Goal: Transaction & Acquisition: Purchase product/service

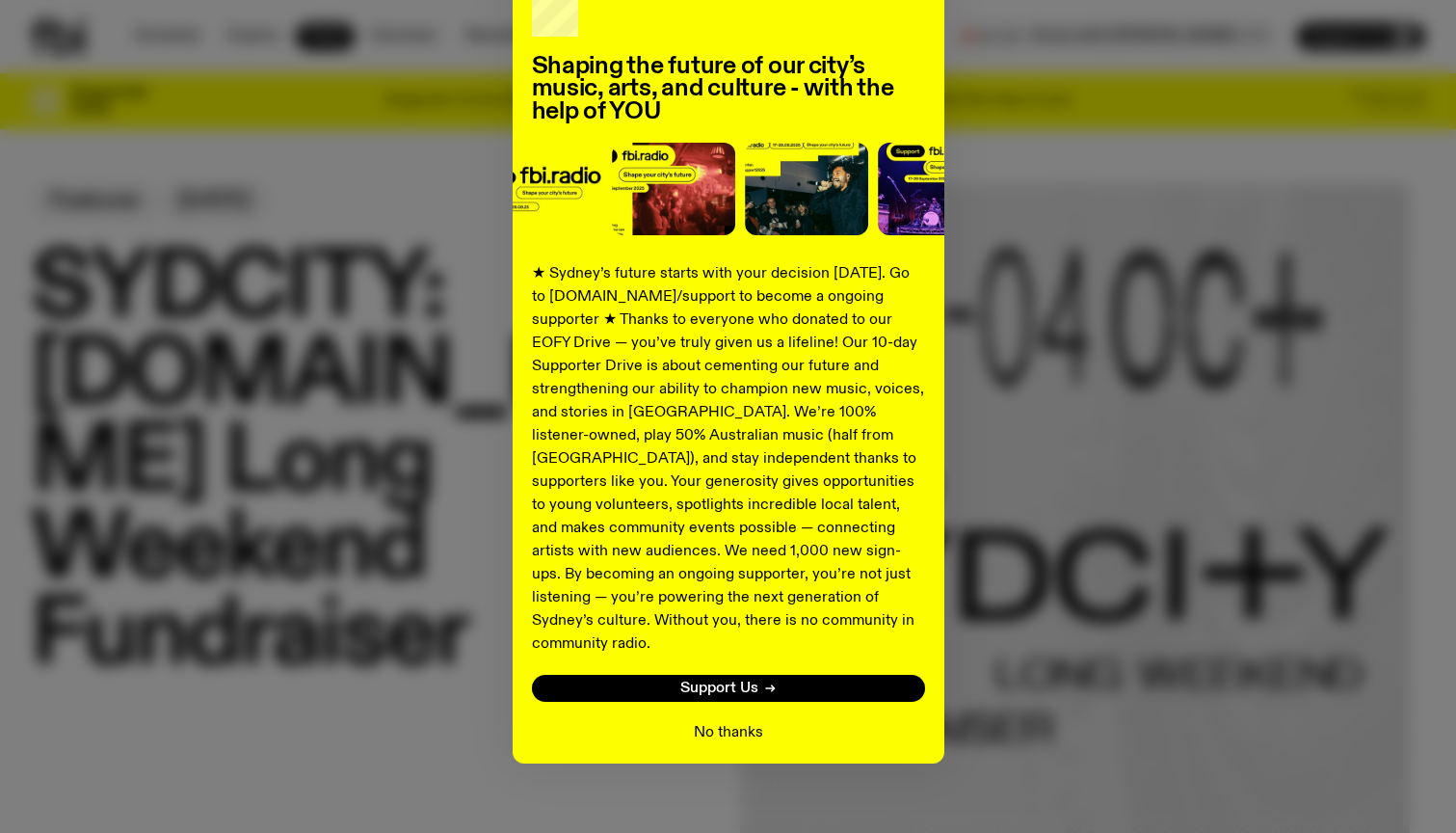
scroll to position [120, 0]
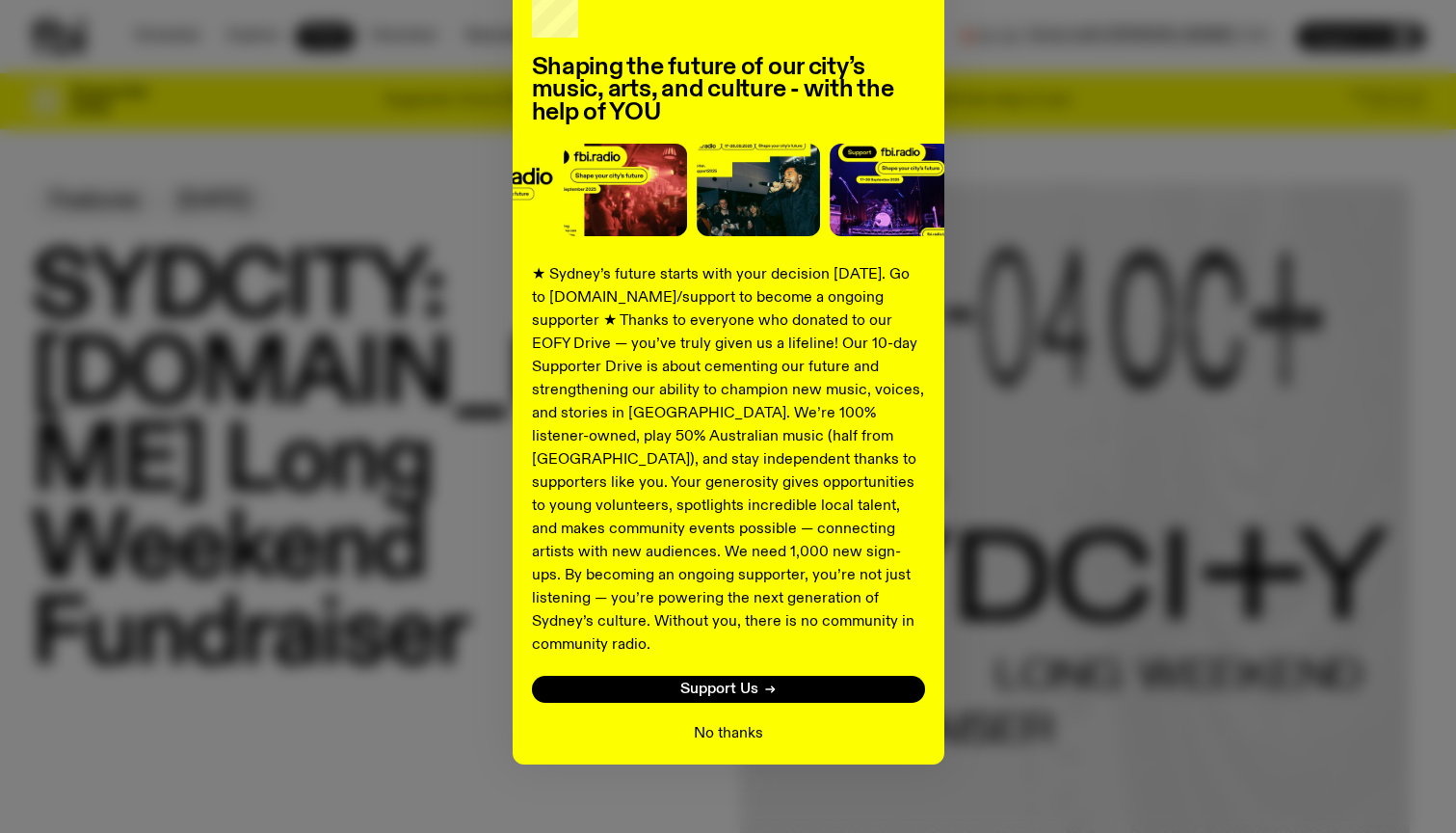
click at [714, 722] on button "No thanks" at bounding box center [728, 734] width 69 height 23
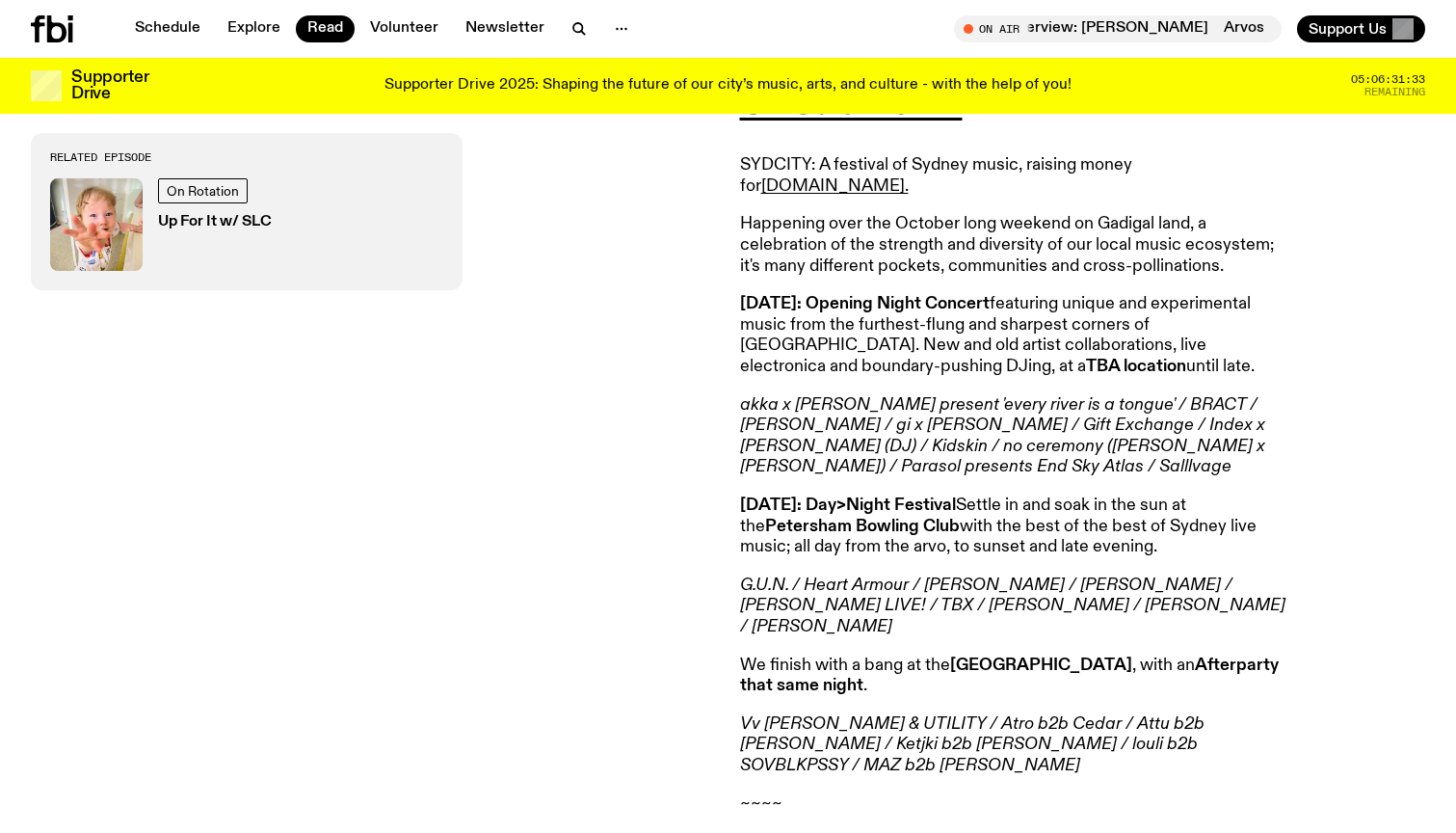
scroll to position [824, 0]
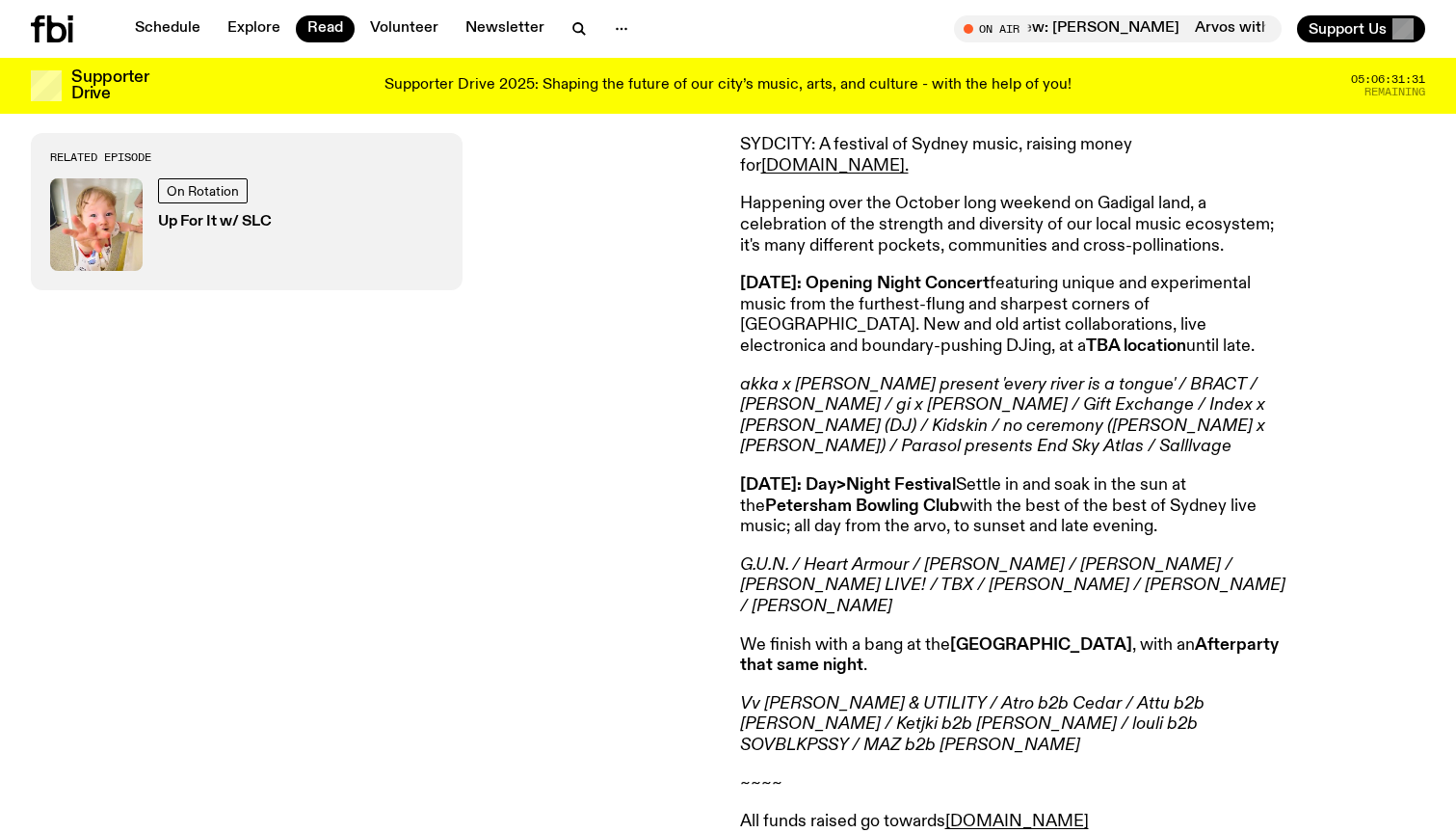
drag, startPoint x: 908, startPoint y: 457, endPoint x: 981, endPoint y: 457, distance: 73.0
click at [956, 476] on strong "[DATE]: Day>Night Festival" at bounding box center [847, 485] width 216 height 18
click at [968, 488] on p "[DATE]: Day>Night Festival Settle in and soak in the sun at the [GEOGRAPHIC_DAT…" at bounding box center [1017, 506] width 555 height 63
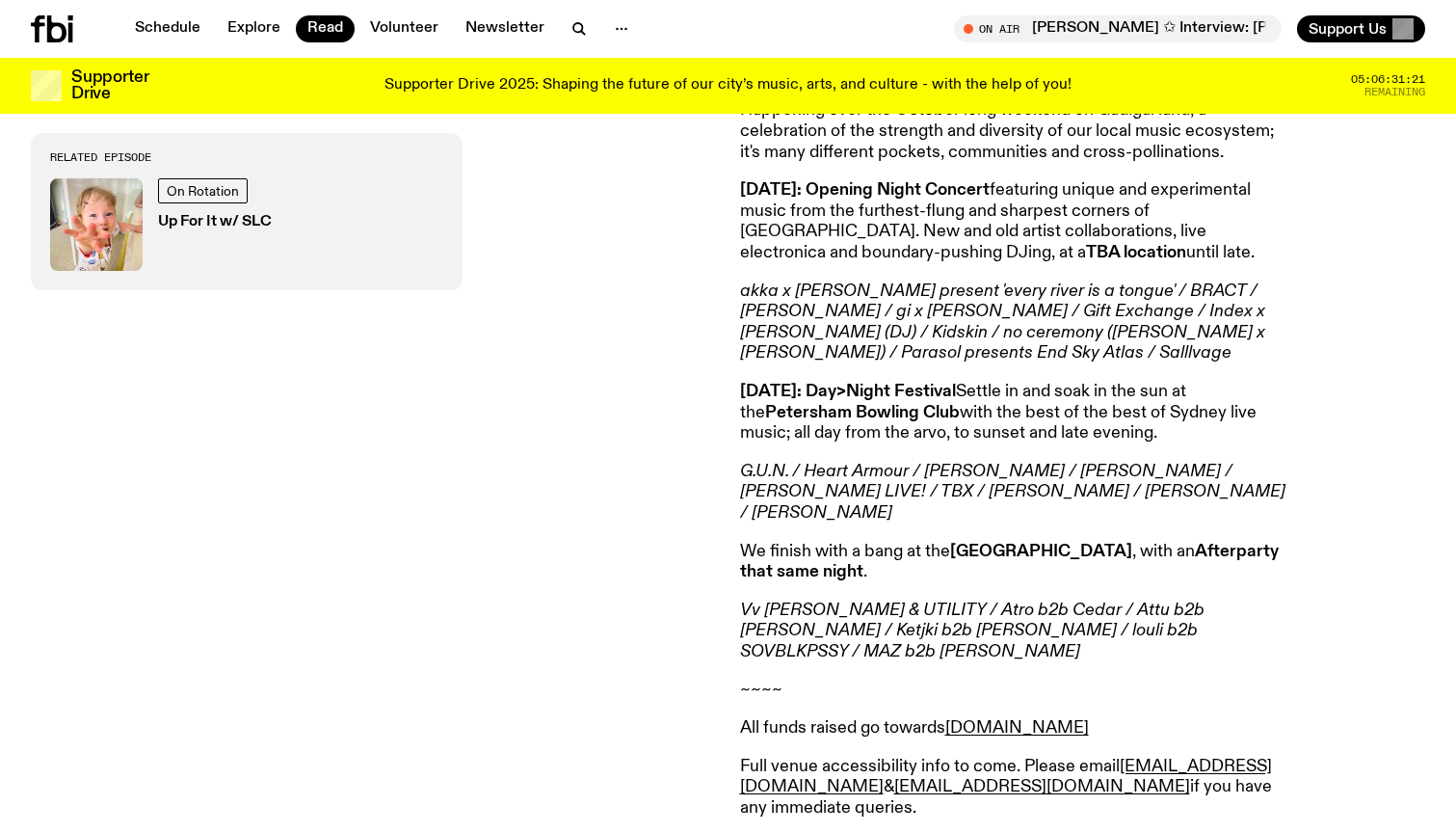
scroll to position [920, 0]
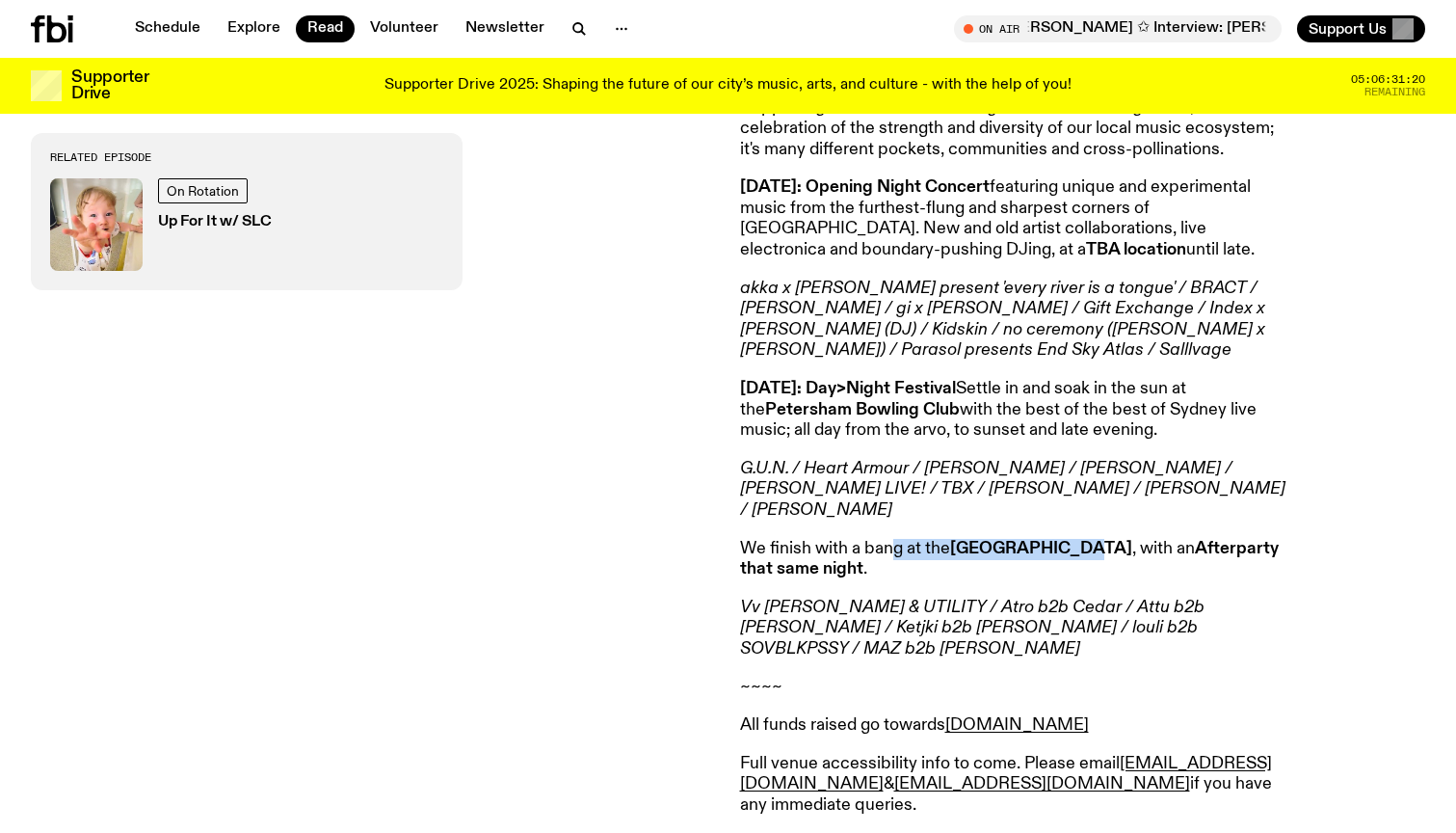
drag, startPoint x: 893, startPoint y: 489, endPoint x: 1066, endPoint y: 489, distance: 173.0
click at [1066, 538] on p "We finish with a bang at the [GEOGRAPHIC_DATA] , with an Afterparty that same n…" at bounding box center [1017, 559] width 555 height 41
click at [929, 538] on p "We finish with a bang at the [GEOGRAPHIC_DATA] , with an Afterparty that same n…" at bounding box center [1017, 559] width 555 height 41
drag, startPoint x: 898, startPoint y: 554, endPoint x: 961, endPoint y: 554, distance: 63.0
click at [961, 598] on em "Vv [PERSON_NAME] & UTILITY / Atro b2b Cedar / Attu b2b [PERSON_NAME] / Ketjki b…" at bounding box center [972, 627] width 465 height 59
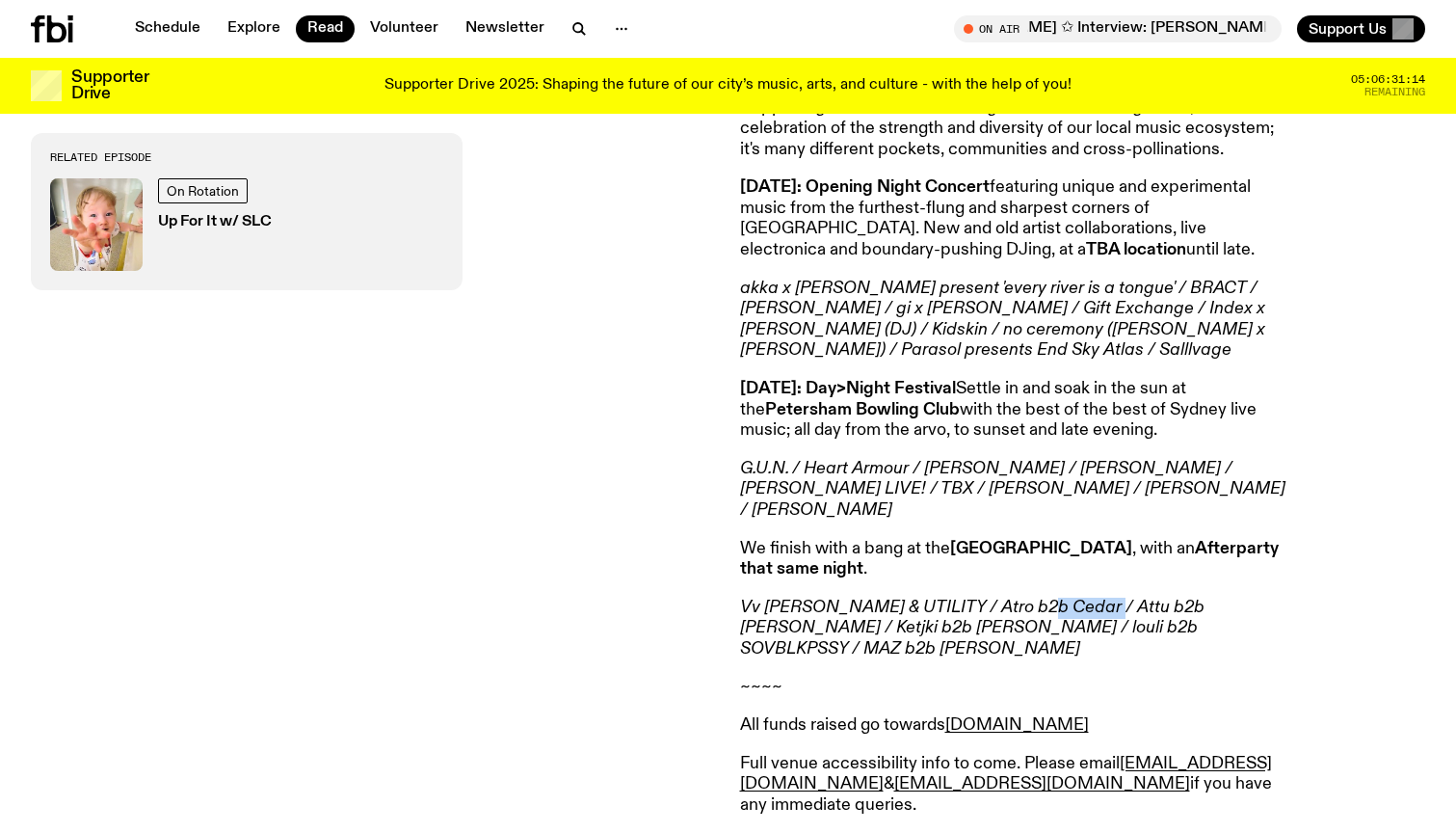
drag, startPoint x: 1026, startPoint y: 554, endPoint x: 1081, endPoint y: 554, distance: 55.0
click at [1081, 598] on em "Vv [PERSON_NAME] & UTILITY / Atro b2b Cedar / Attu b2b [PERSON_NAME] / Ketjki b…" at bounding box center [972, 627] width 465 height 59
click at [1056, 587] on article "On Sale Now!!! SYDCITY: A festival of Sydney music, raising money for [DOMAIN_N…" at bounding box center [1017, 460] width 555 height 980
drag, startPoint x: 1064, startPoint y: 574, endPoint x: 920, endPoint y: 574, distance: 144.0
click at [920, 598] on em "Vv [PERSON_NAME] & UTILITY / Atro b2b Cedar / Attu b2b [PERSON_NAME] / Ketjki b…" at bounding box center [972, 627] width 465 height 59
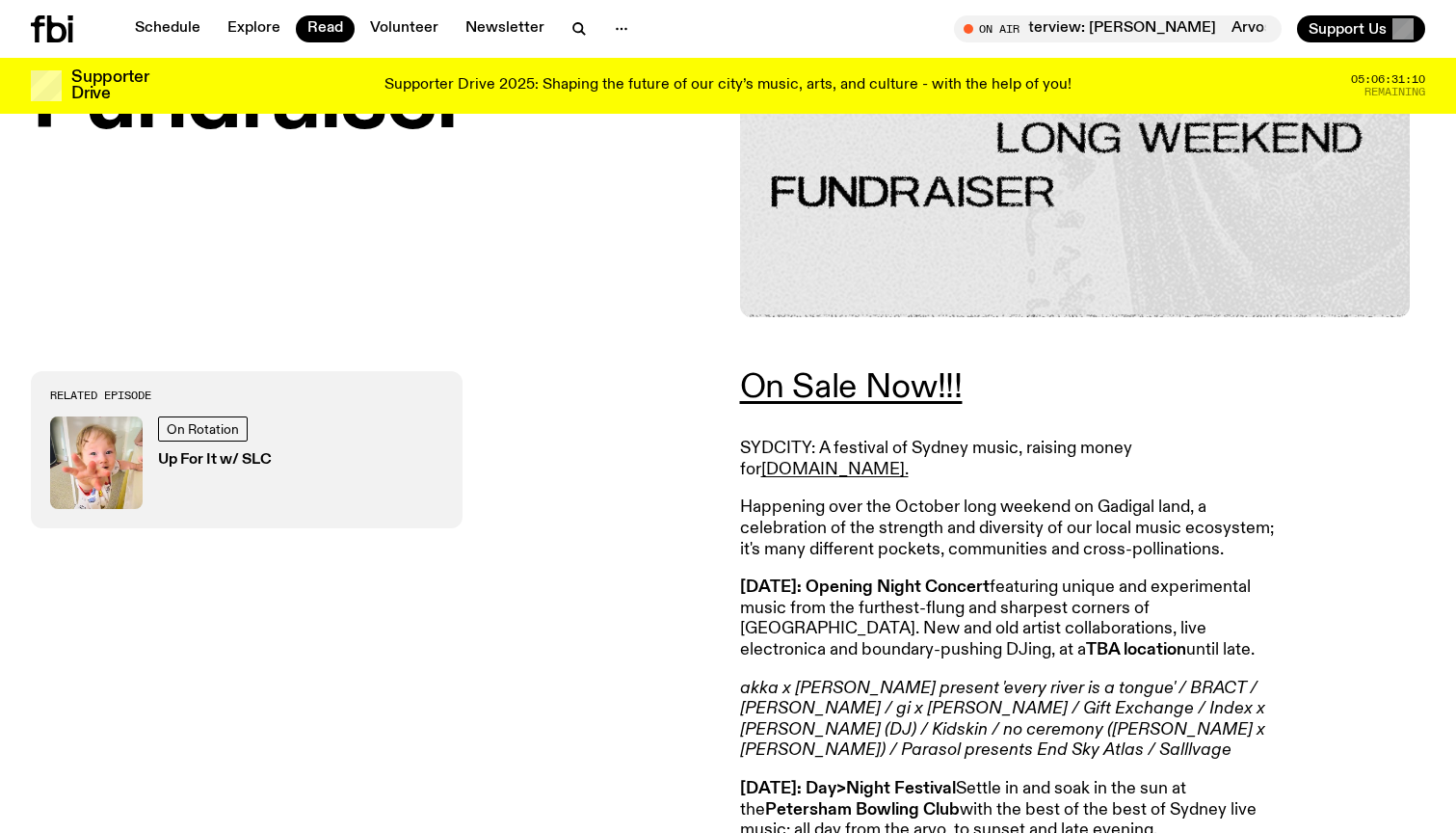
scroll to position [402, 0]
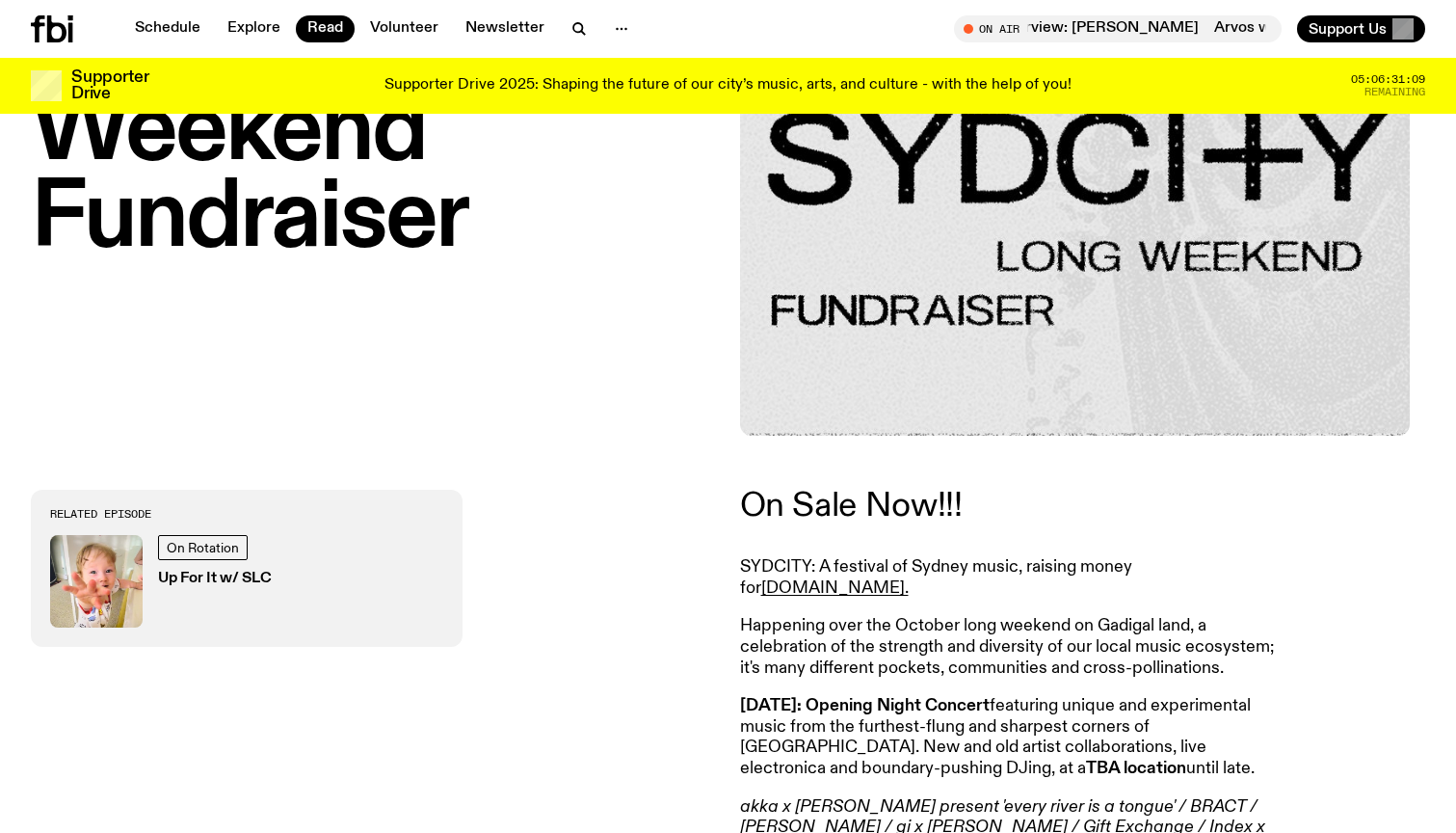
click at [850, 502] on link "On Sale Now!!!" at bounding box center [850, 505] width 222 height 34
